Goal: Information Seeking & Learning: Learn about a topic

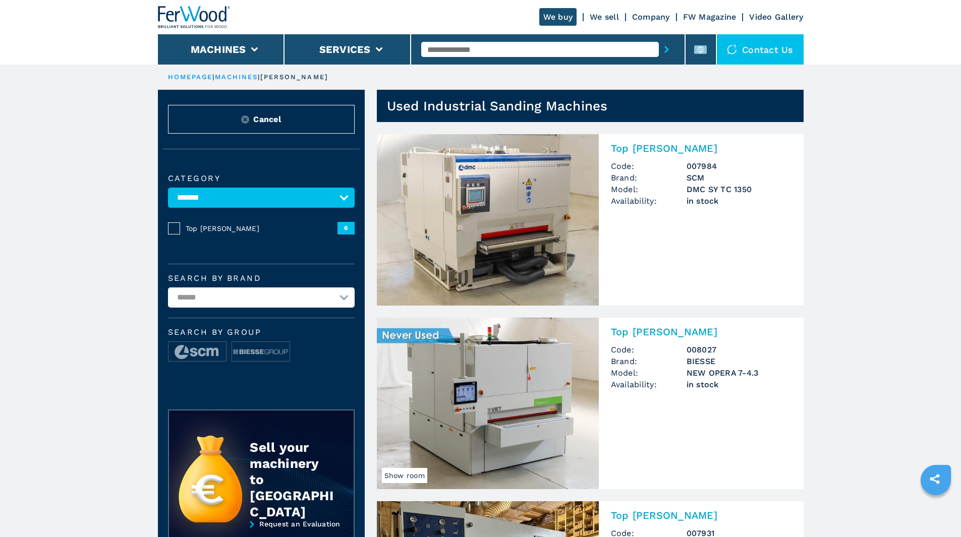
scroll to position [718, 0]
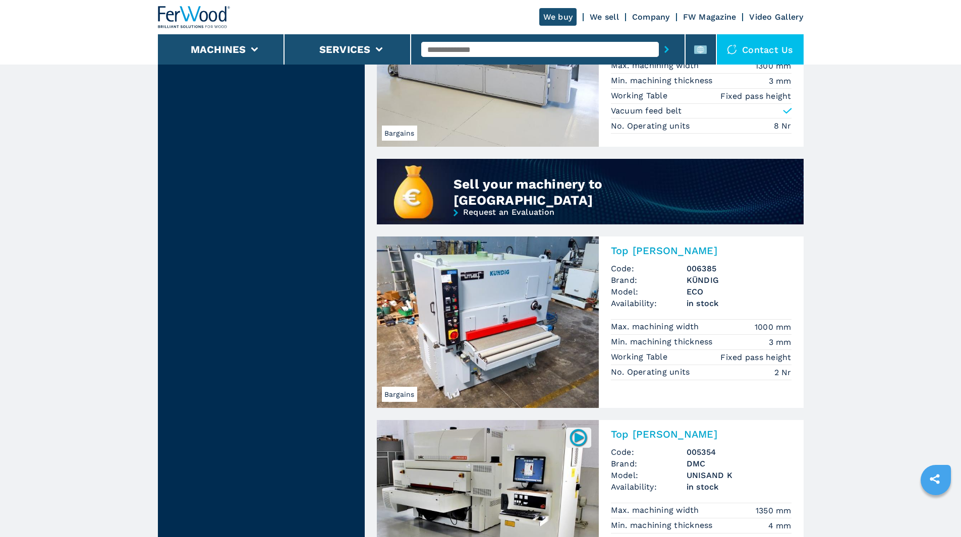
click at [627, 251] on h2 "Top [PERSON_NAME]" at bounding box center [701, 251] width 181 height 12
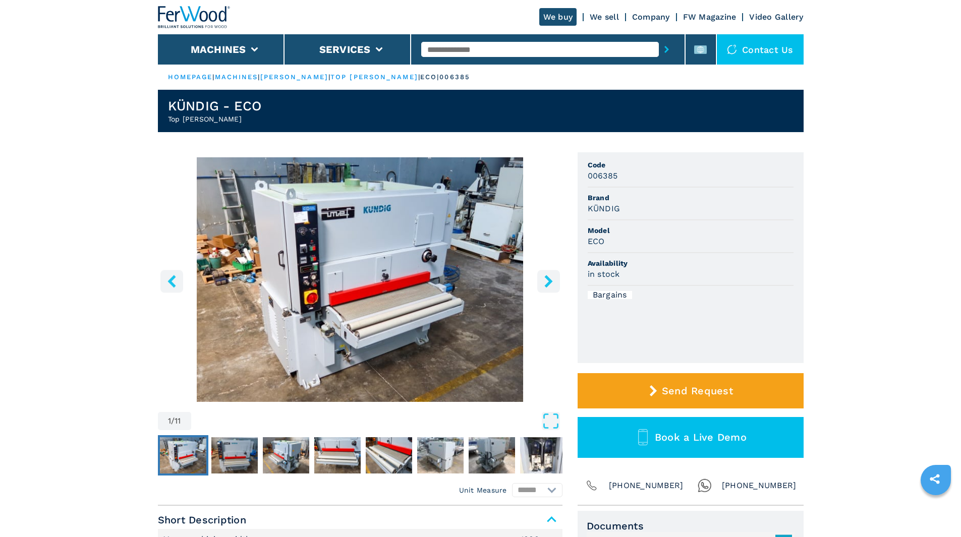
click at [541, 283] on button "right-button" at bounding box center [548, 281] width 23 height 23
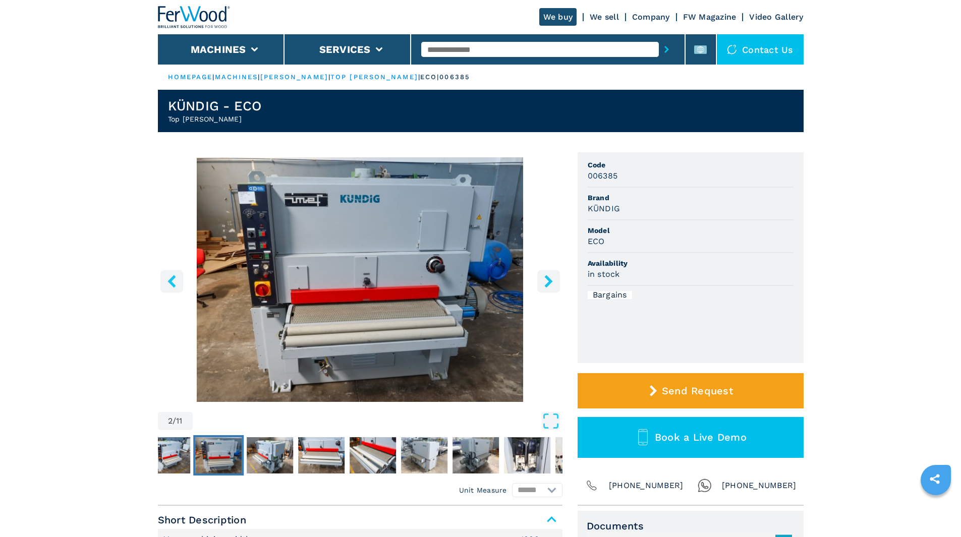
click at [541, 283] on button "right-button" at bounding box center [548, 281] width 23 height 23
click at [544, 282] on icon "right-button" at bounding box center [548, 281] width 13 height 13
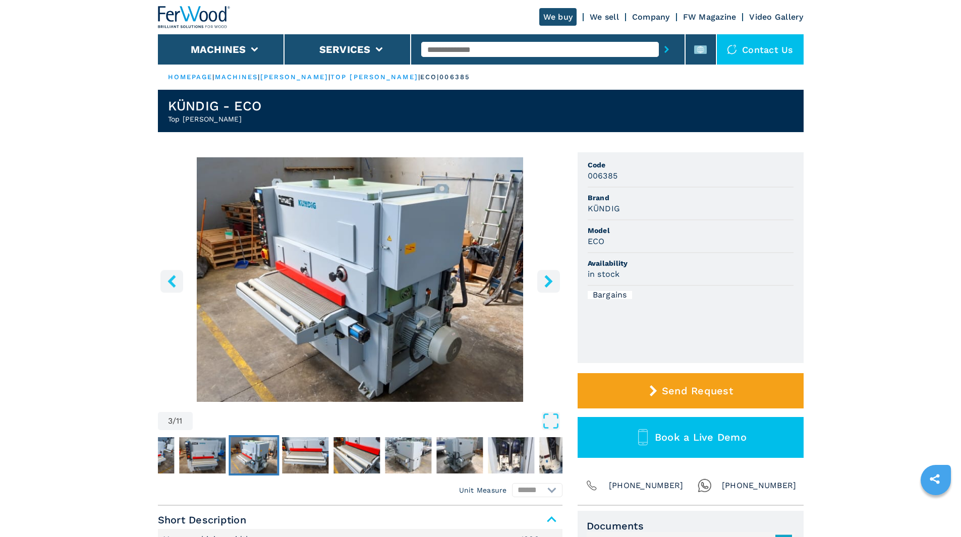
click at [548, 281] on icon "right-button" at bounding box center [548, 281] width 8 height 13
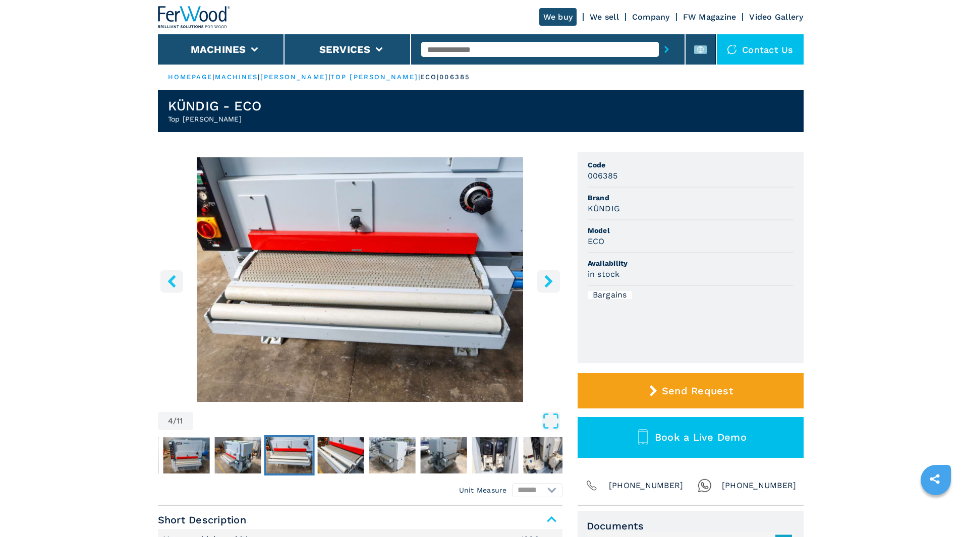
click at [548, 281] on icon "right-button" at bounding box center [548, 281] width 8 height 13
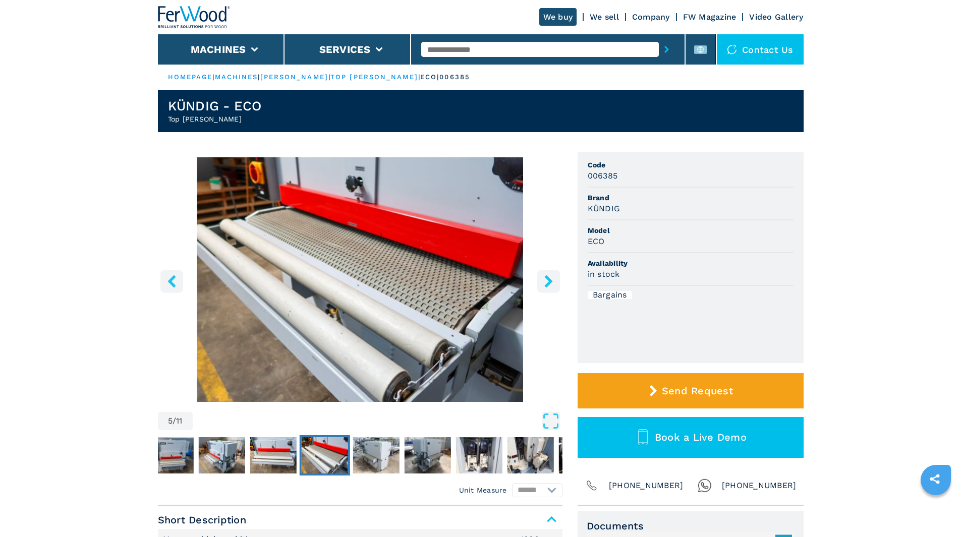
click at [548, 281] on icon "right-button" at bounding box center [548, 281] width 8 height 13
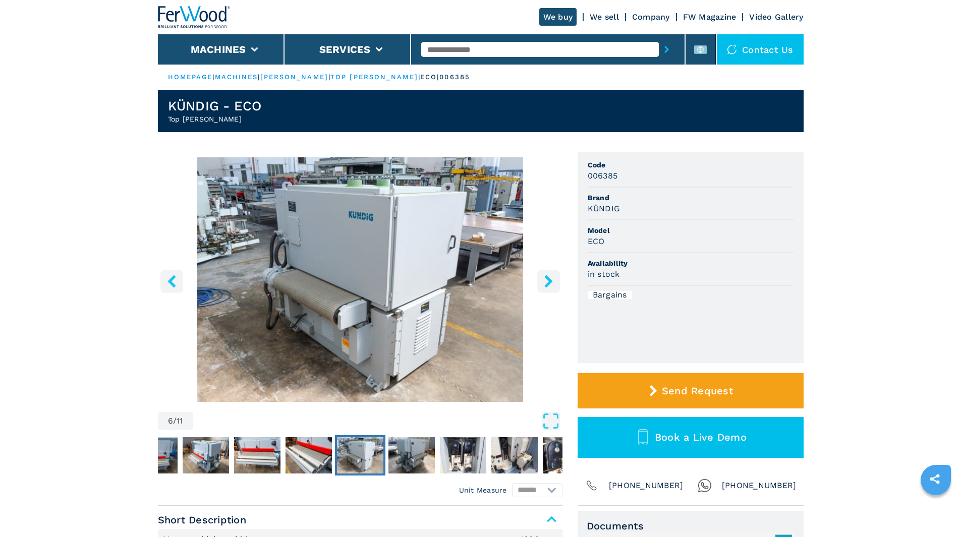
click at [548, 281] on icon "right-button" at bounding box center [548, 281] width 8 height 13
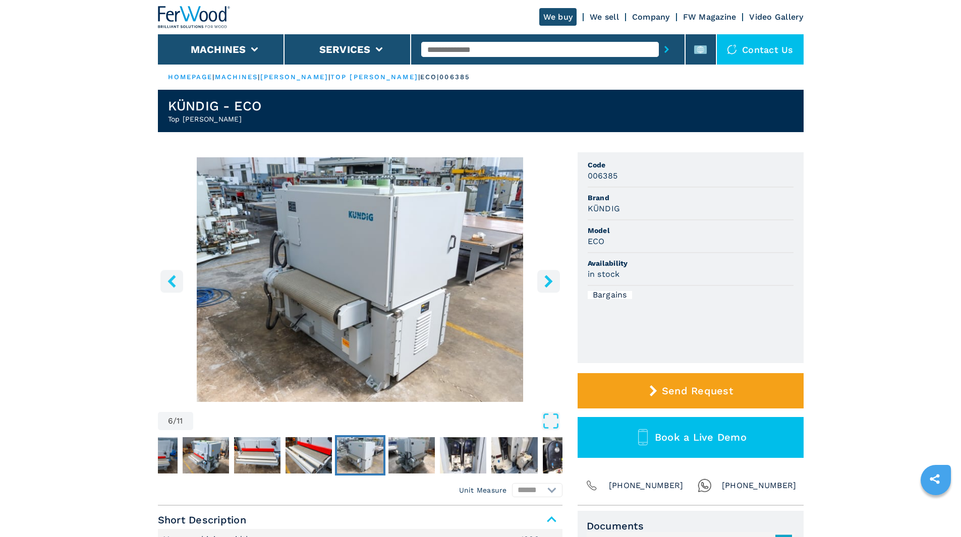
click at [548, 281] on icon "right-button" at bounding box center [548, 281] width 8 height 13
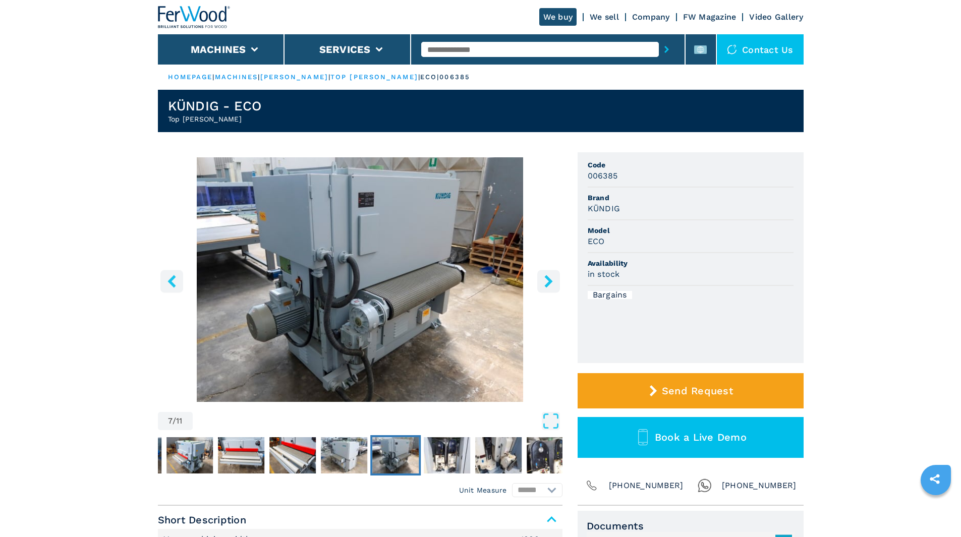
click at [548, 281] on icon "right-button" at bounding box center [548, 281] width 8 height 13
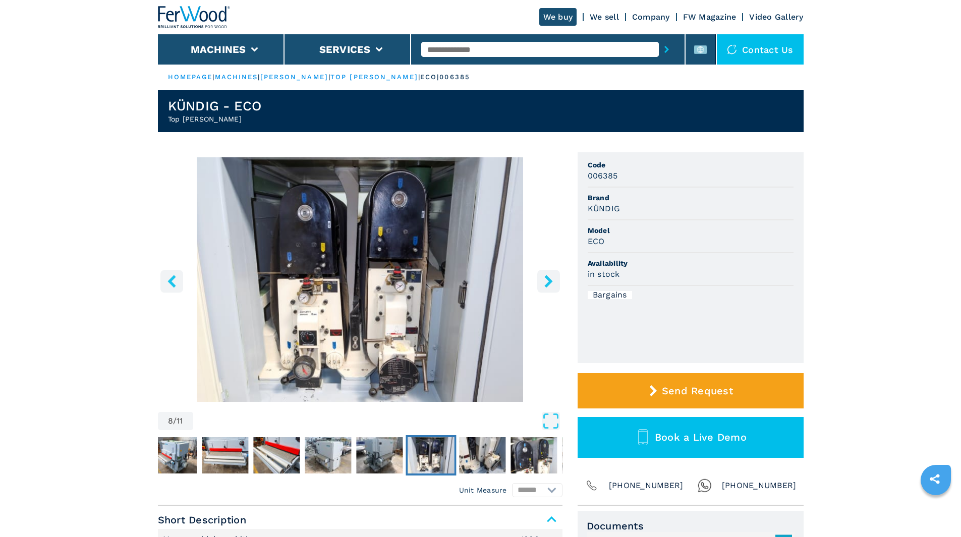
click at [548, 281] on icon "right-button" at bounding box center [548, 281] width 8 height 13
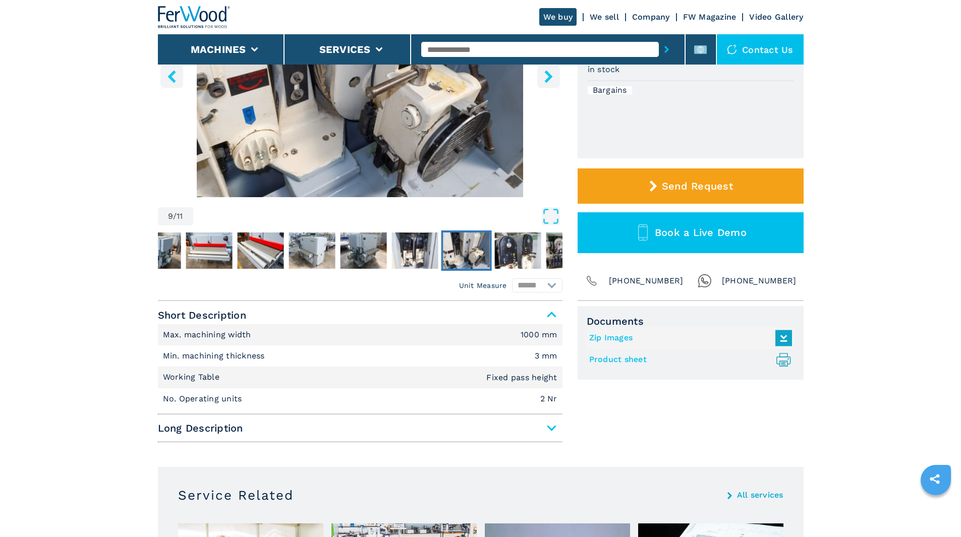
scroll to position [353, 0]
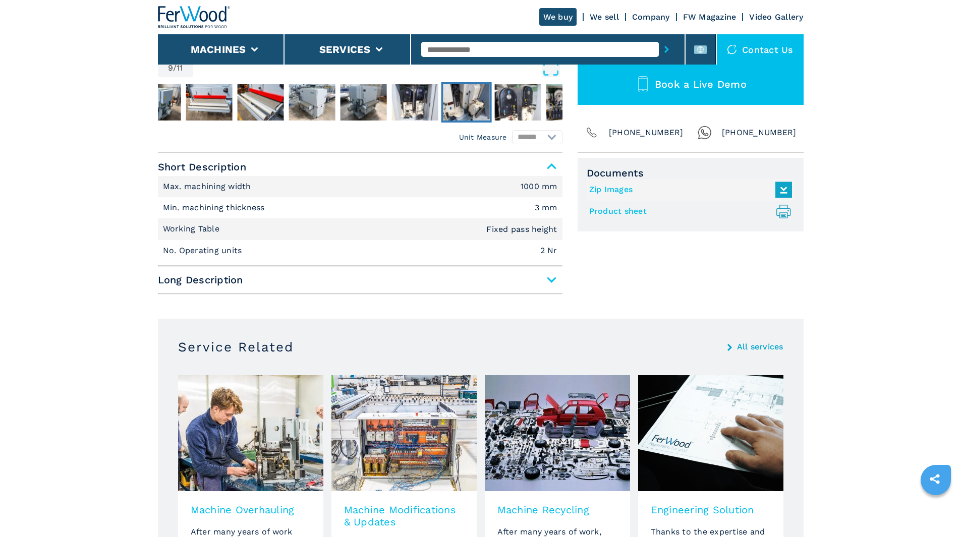
click at [551, 284] on span "Long Description" at bounding box center [360, 280] width 405 height 18
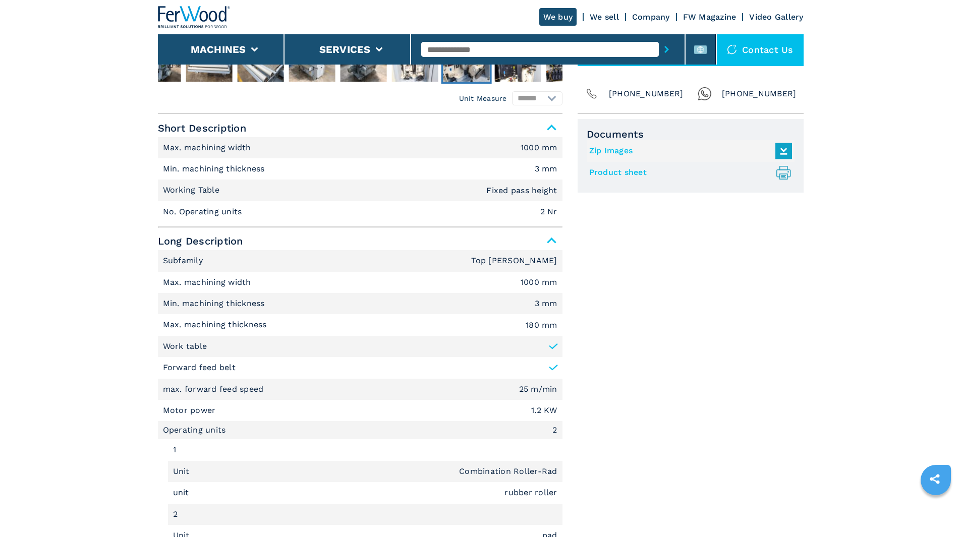
scroll to position [454, 0]
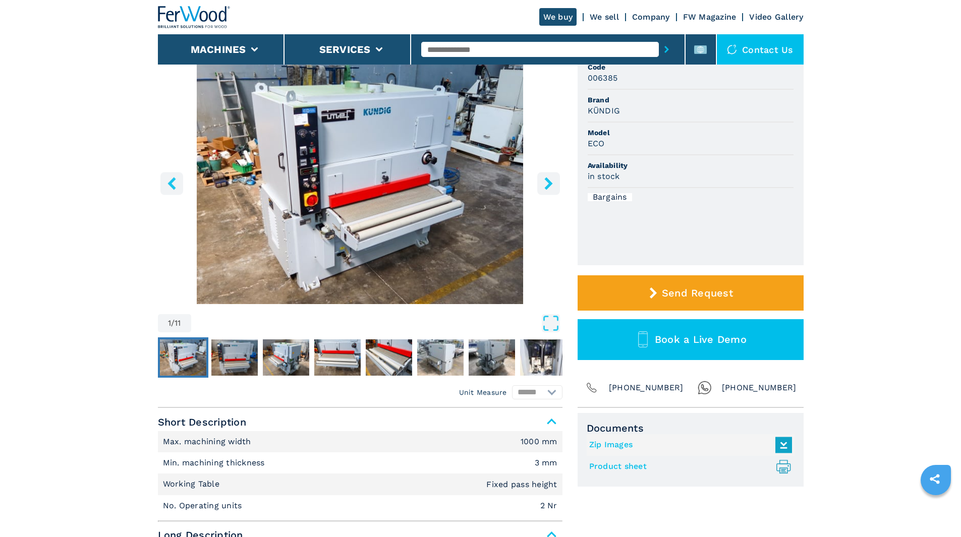
scroll to position [252, 0]
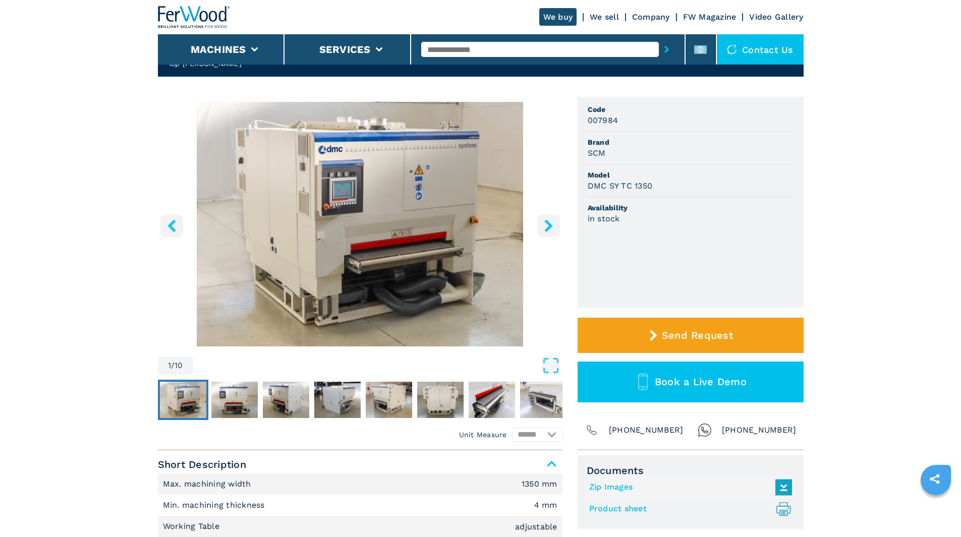
scroll to position [50, 0]
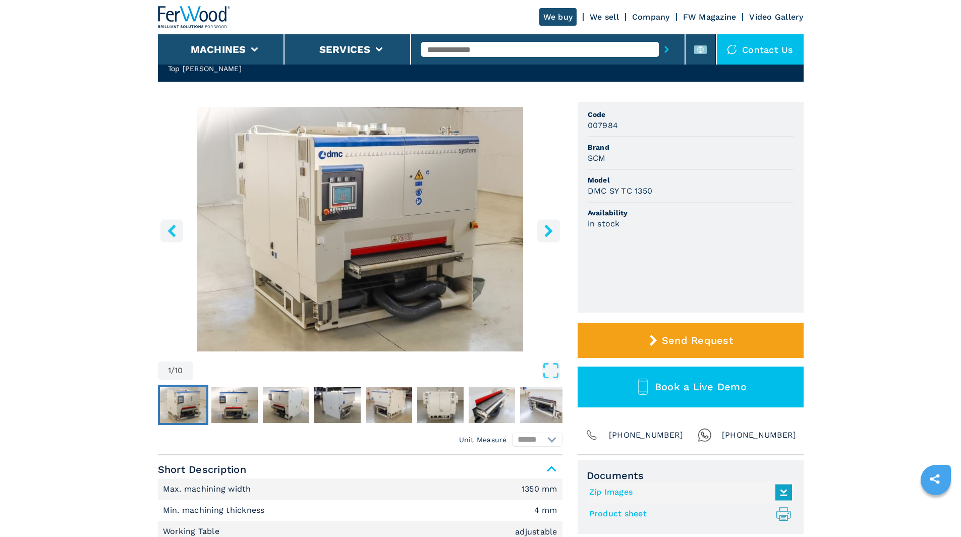
click at [550, 234] on icon "right-button" at bounding box center [548, 231] width 8 height 13
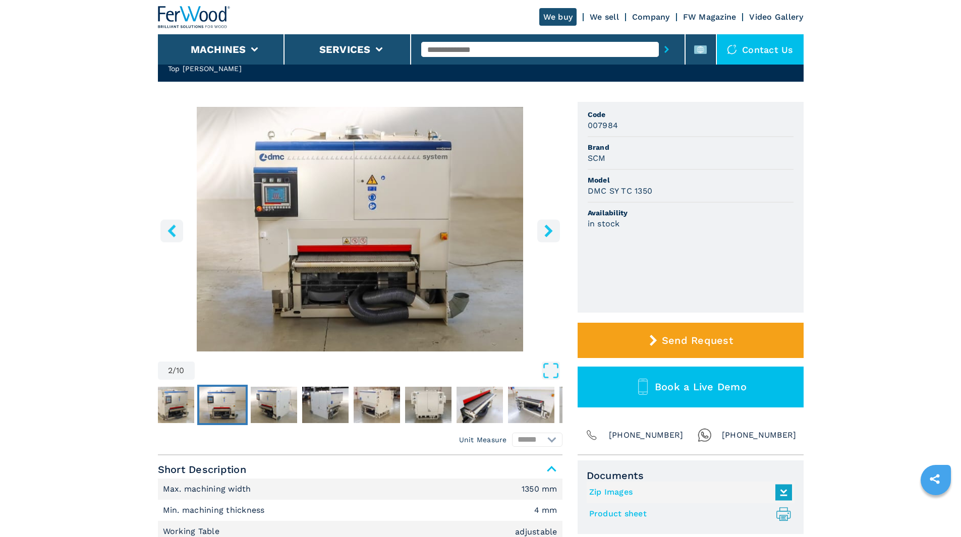
click at [550, 234] on icon "right-button" at bounding box center [548, 231] width 8 height 13
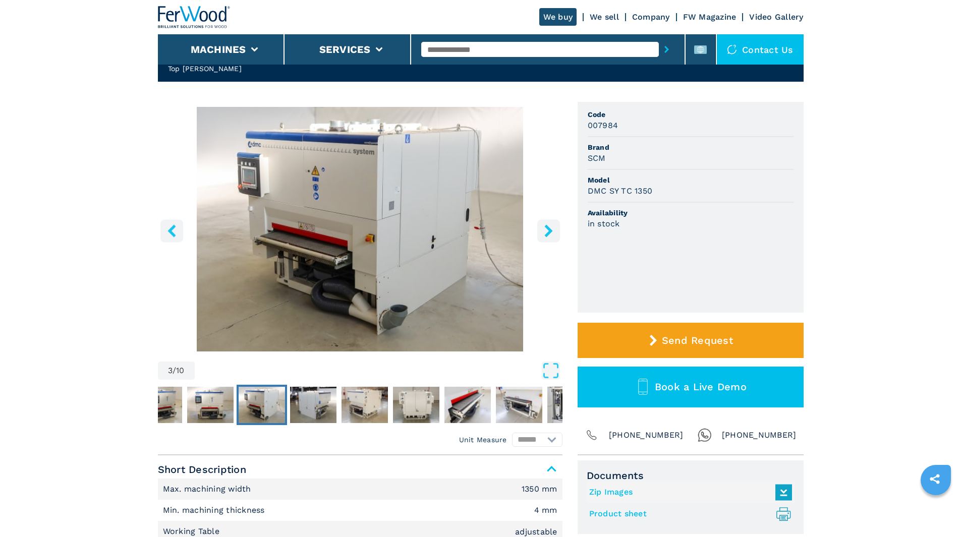
click at [550, 234] on icon "right-button" at bounding box center [548, 231] width 8 height 13
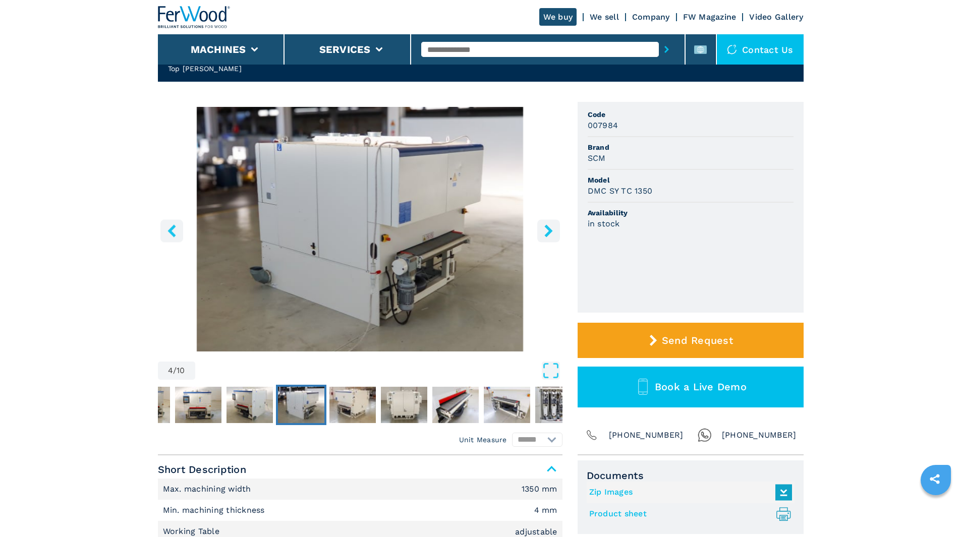
click at [550, 234] on icon "right-button" at bounding box center [548, 231] width 8 height 13
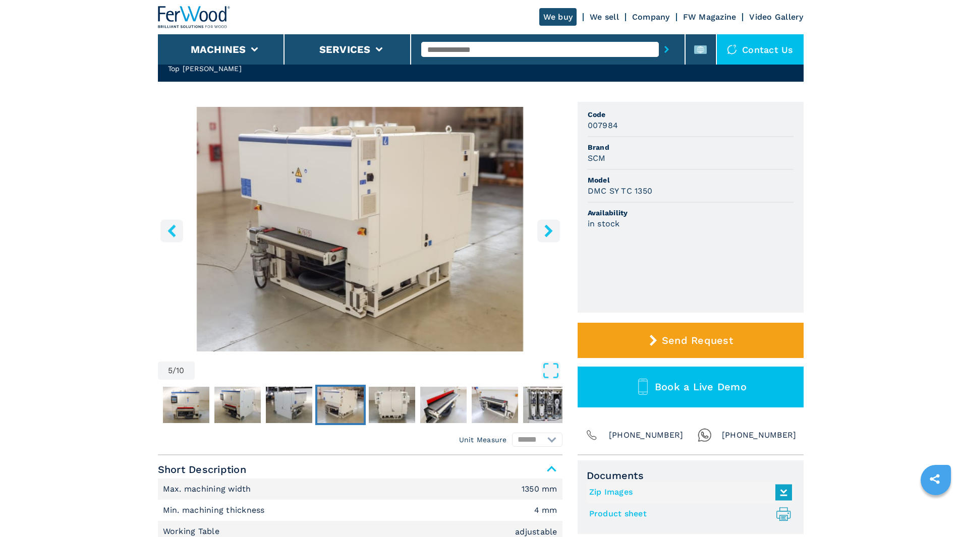
click at [550, 234] on icon "right-button" at bounding box center [548, 231] width 8 height 13
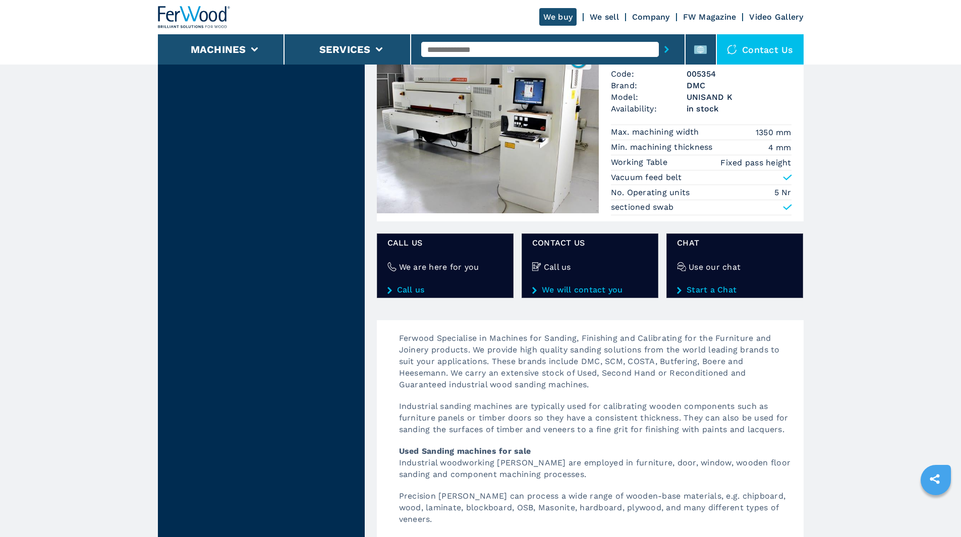
scroll to position [1211, 0]
